Goal: Share content

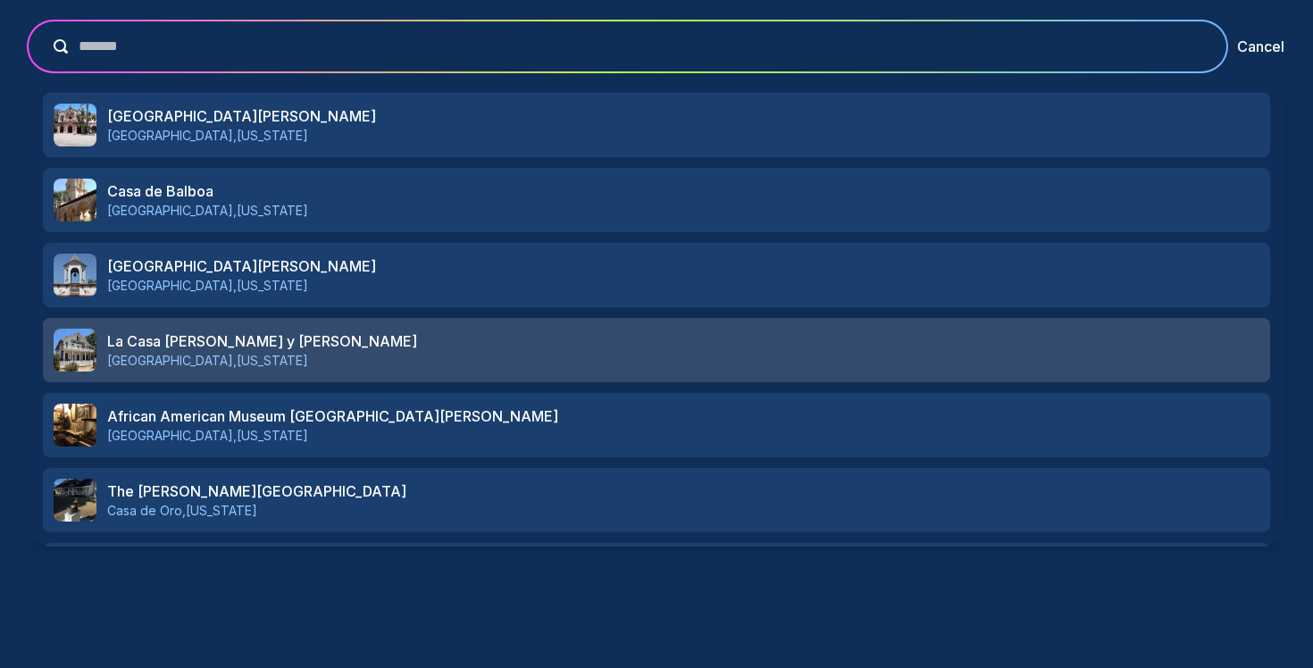
click at [204, 338] on h3 "La Casa [PERSON_NAME] y [PERSON_NAME]" at bounding box center [683, 340] width 1152 height 21
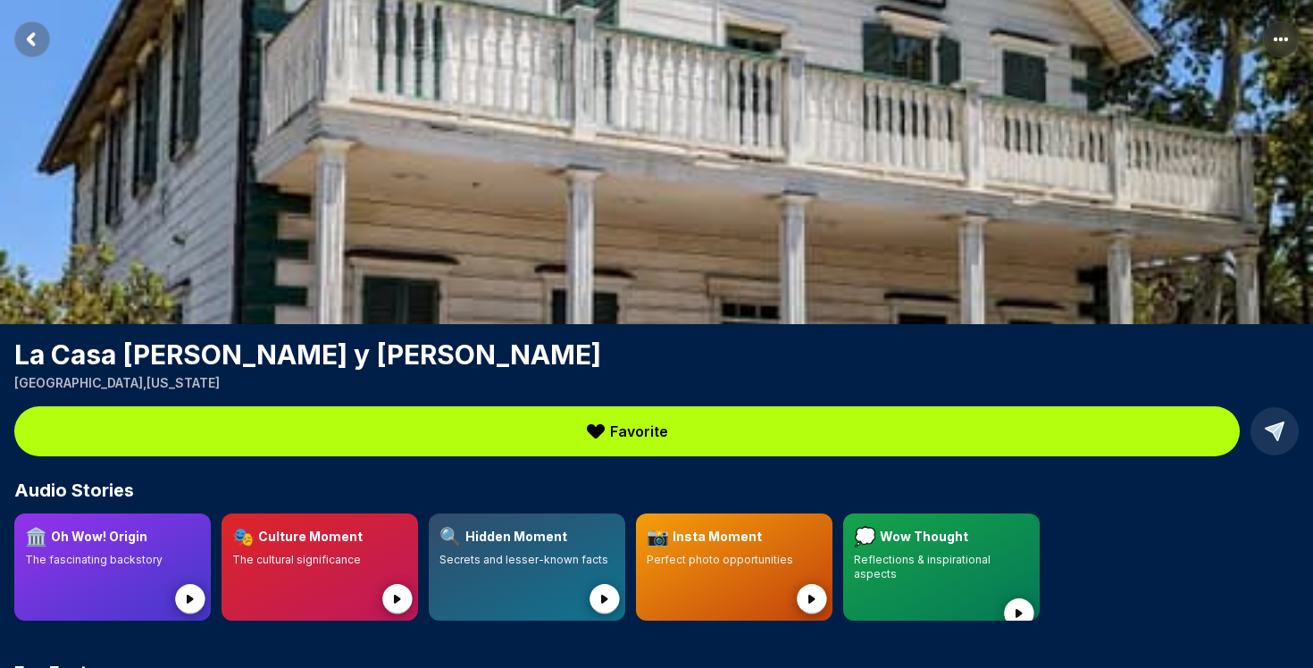
click at [1276, 438] on icon at bounding box center [1274, 431] width 18 height 18
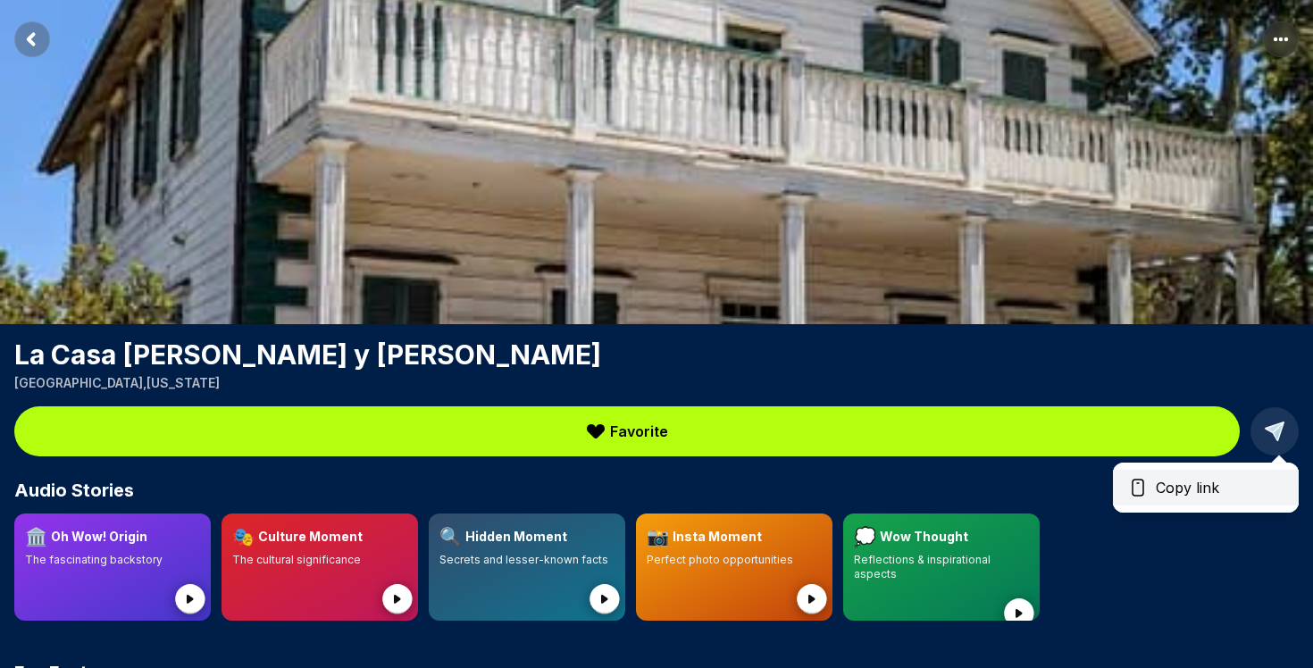
click at [1210, 494] on span "Copy link" at bounding box center [1187, 487] width 78 height 21
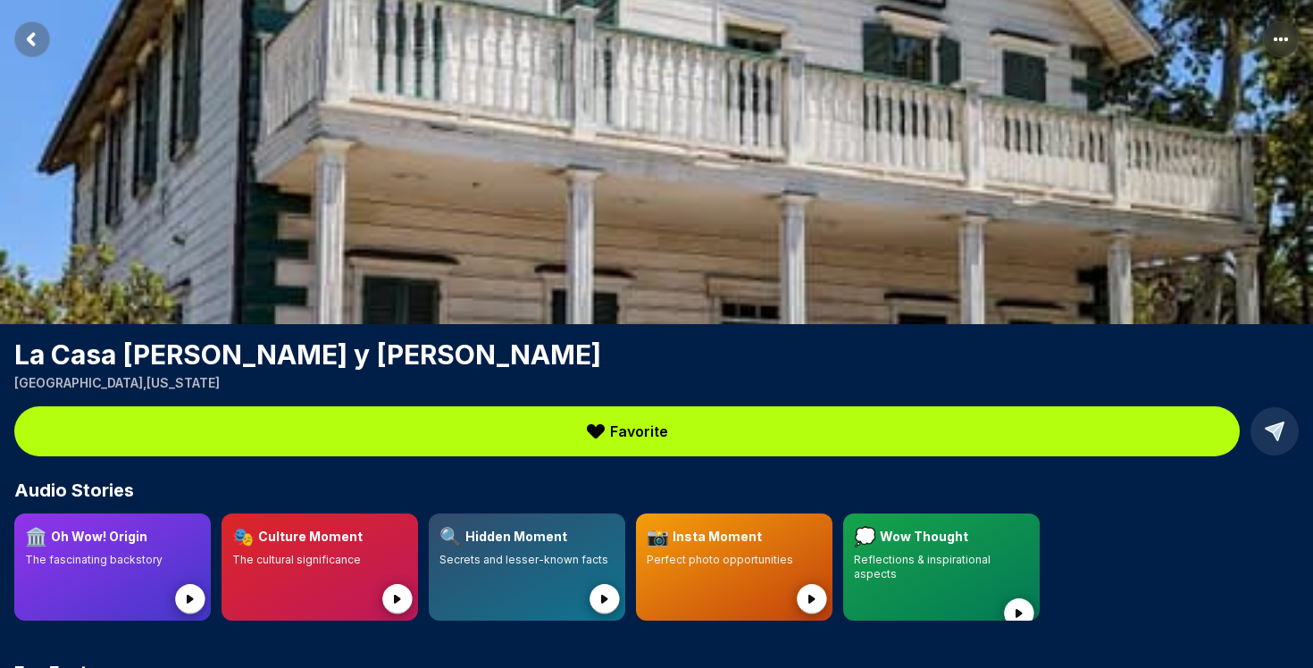
click at [37, 40] on rect "Return to previous page" at bounding box center [32, 39] width 36 height 36
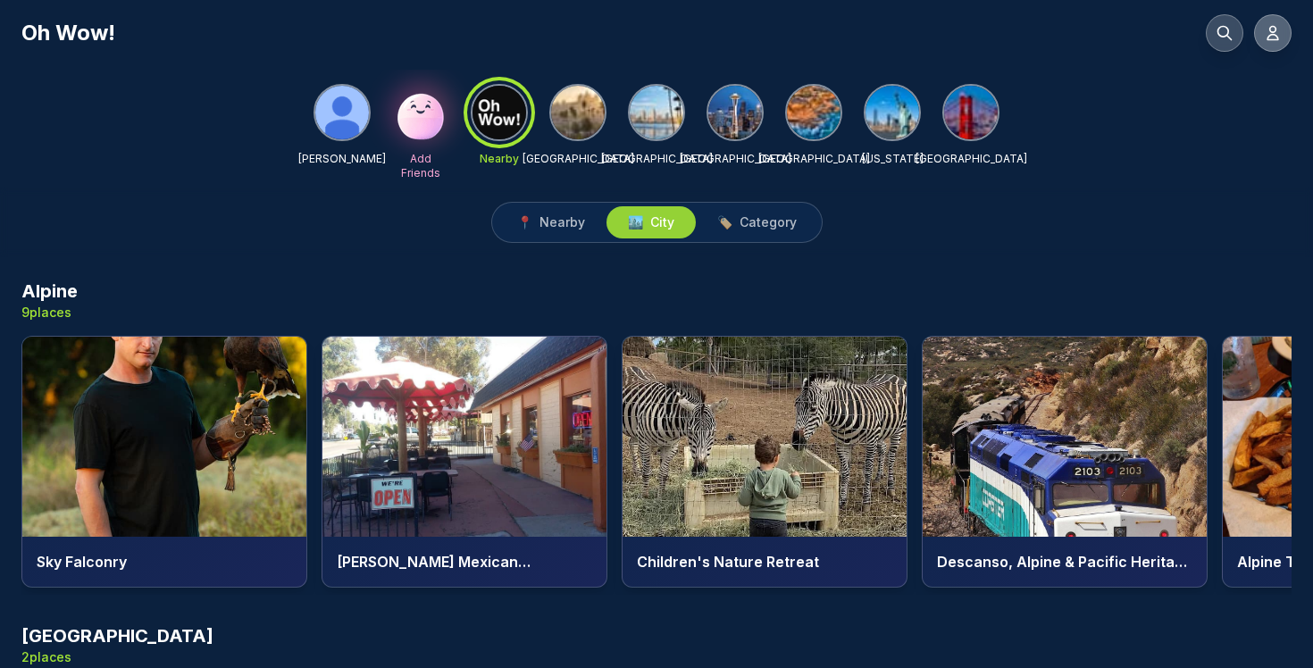
click at [1266, 38] on icon at bounding box center [1273, 33] width 18 height 18
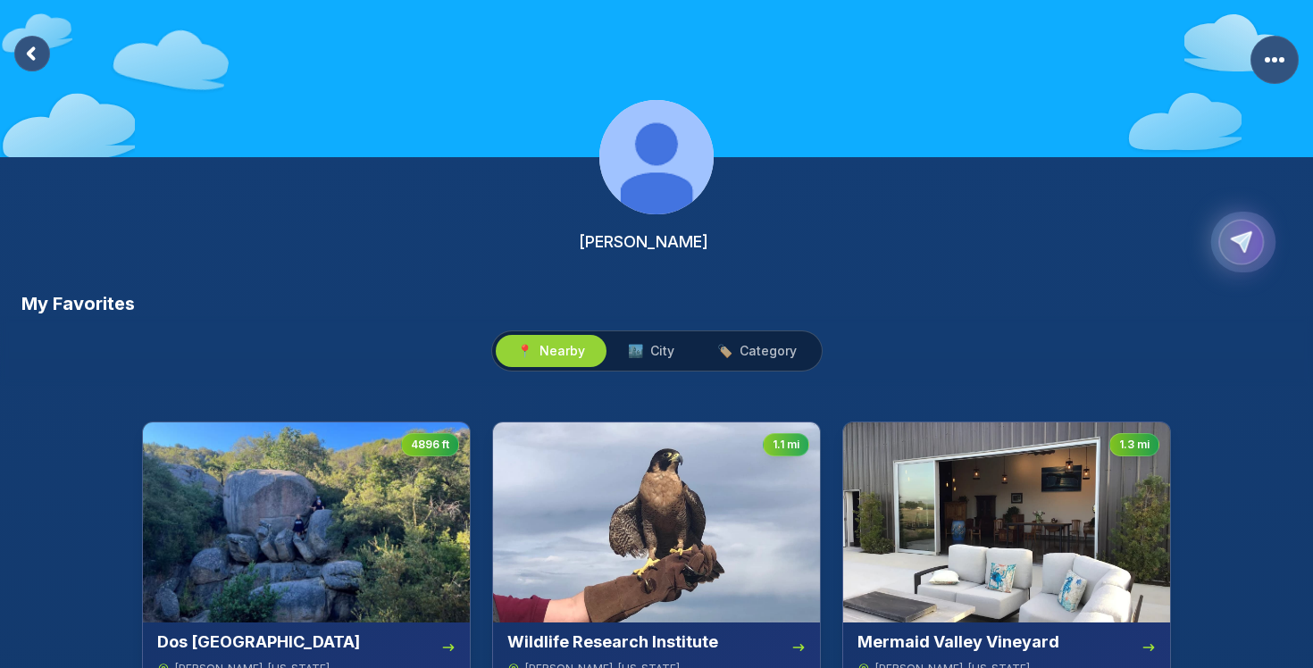
click at [1244, 244] on icon "Copy Profile Link" at bounding box center [1241, 242] width 21 height 21
